Goal: Information Seeking & Learning: Learn about a topic

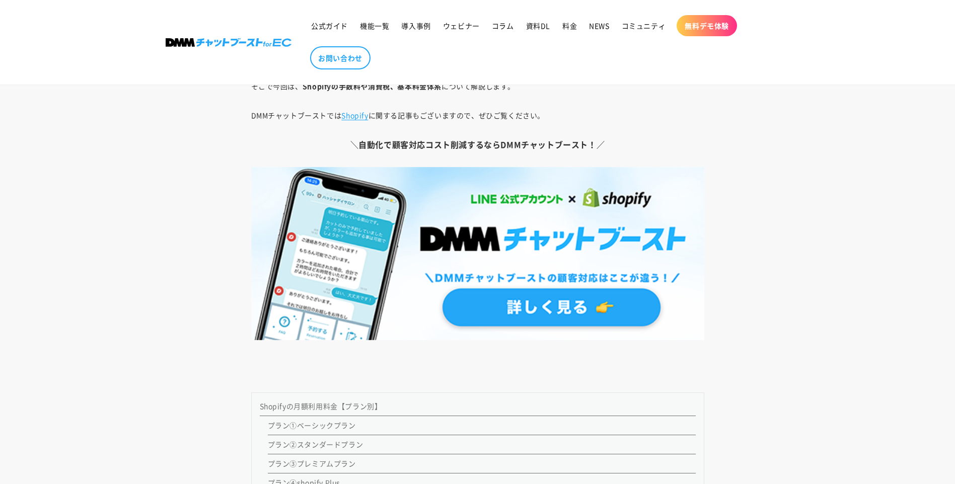
scroll to position [988, 0]
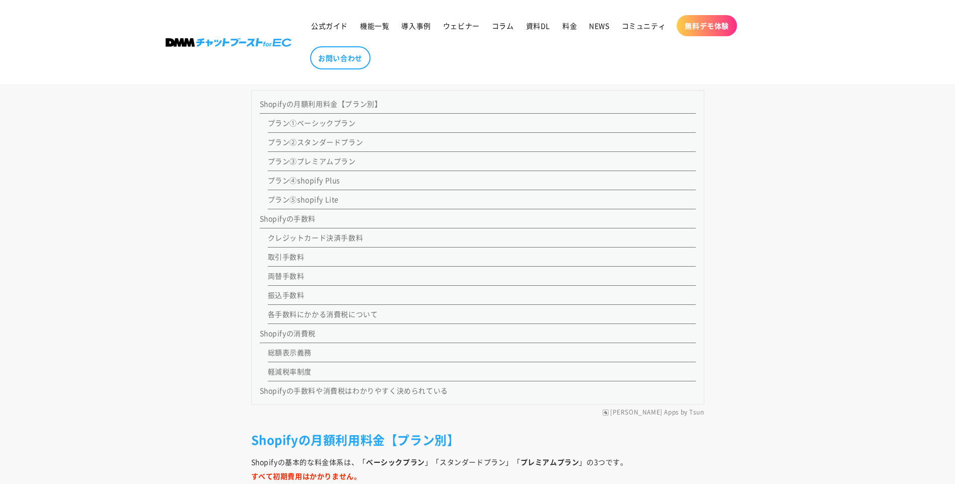
click at [302, 332] on link "Shopifyの消費税" at bounding box center [288, 333] width 56 height 10
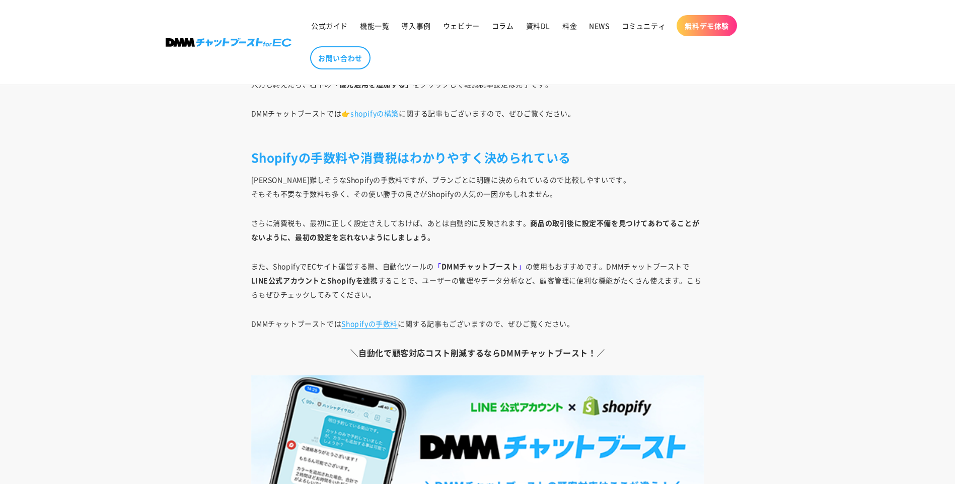
scroll to position [7117, 0]
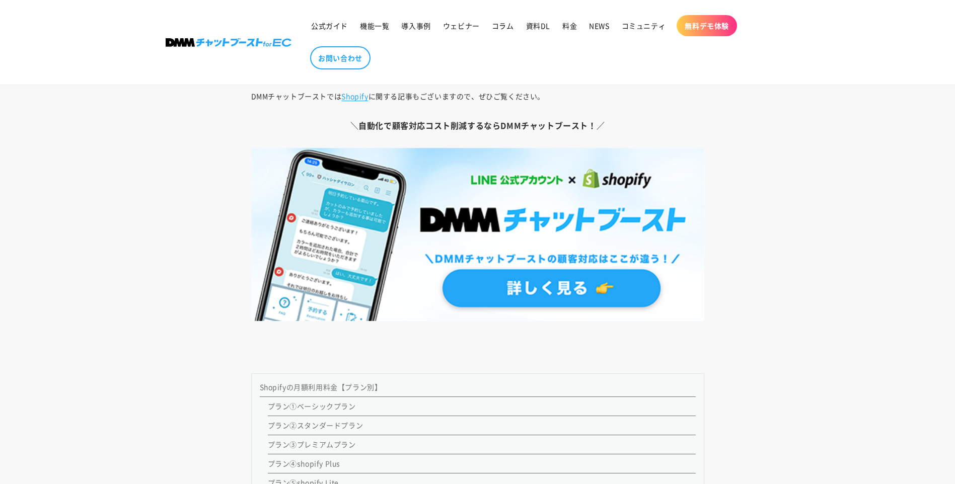
scroll to position [956, 0]
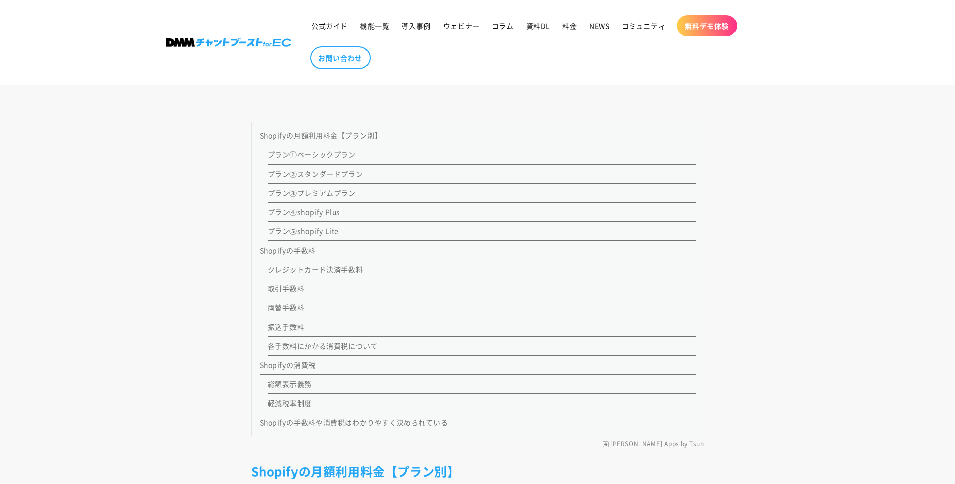
click at [301, 254] on link "Shopifyの手数料" at bounding box center [288, 250] width 56 height 10
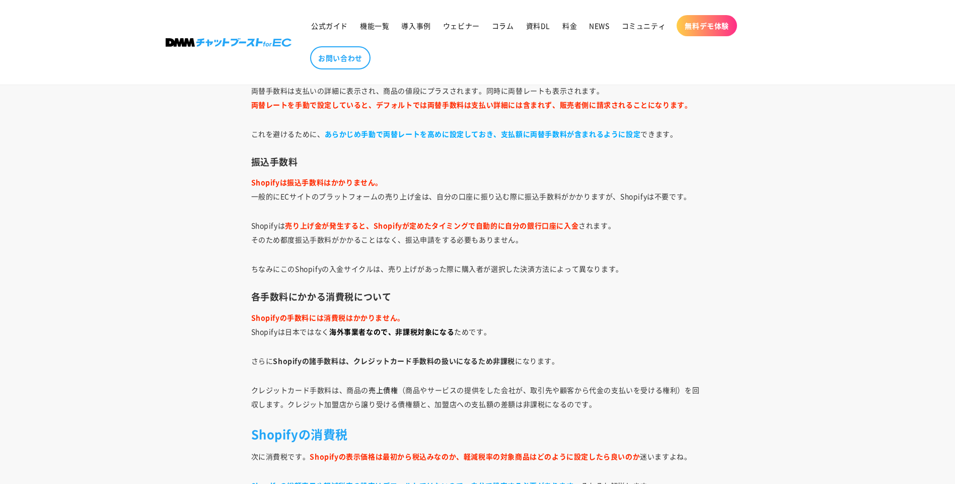
scroll to position [3468, 0]
